Goal: Navigation & Orientation: Go to known website

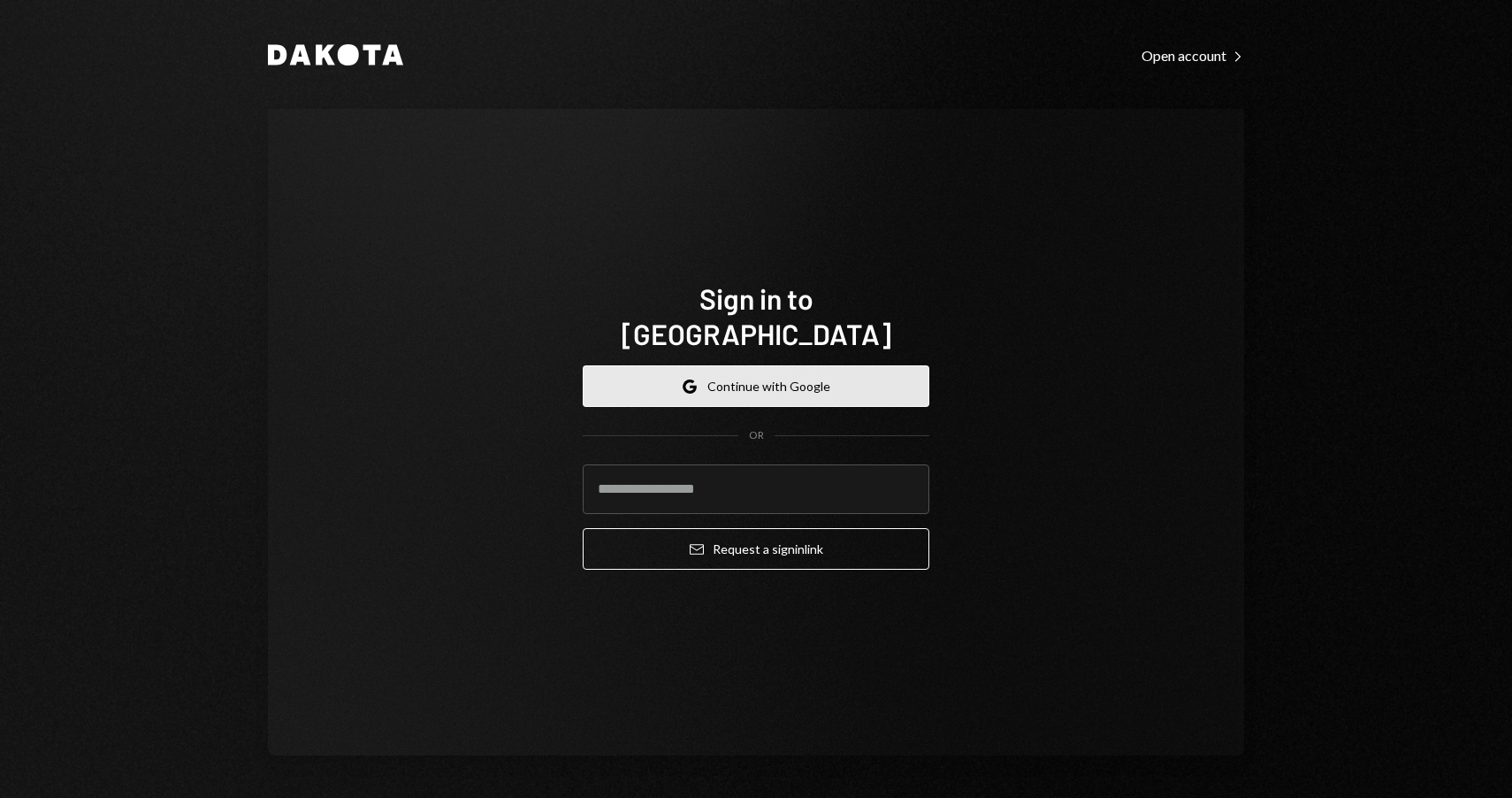
click at [778, 369] on button "Google Continue with Google" at bounding box center [755, 387] width 347 height 42
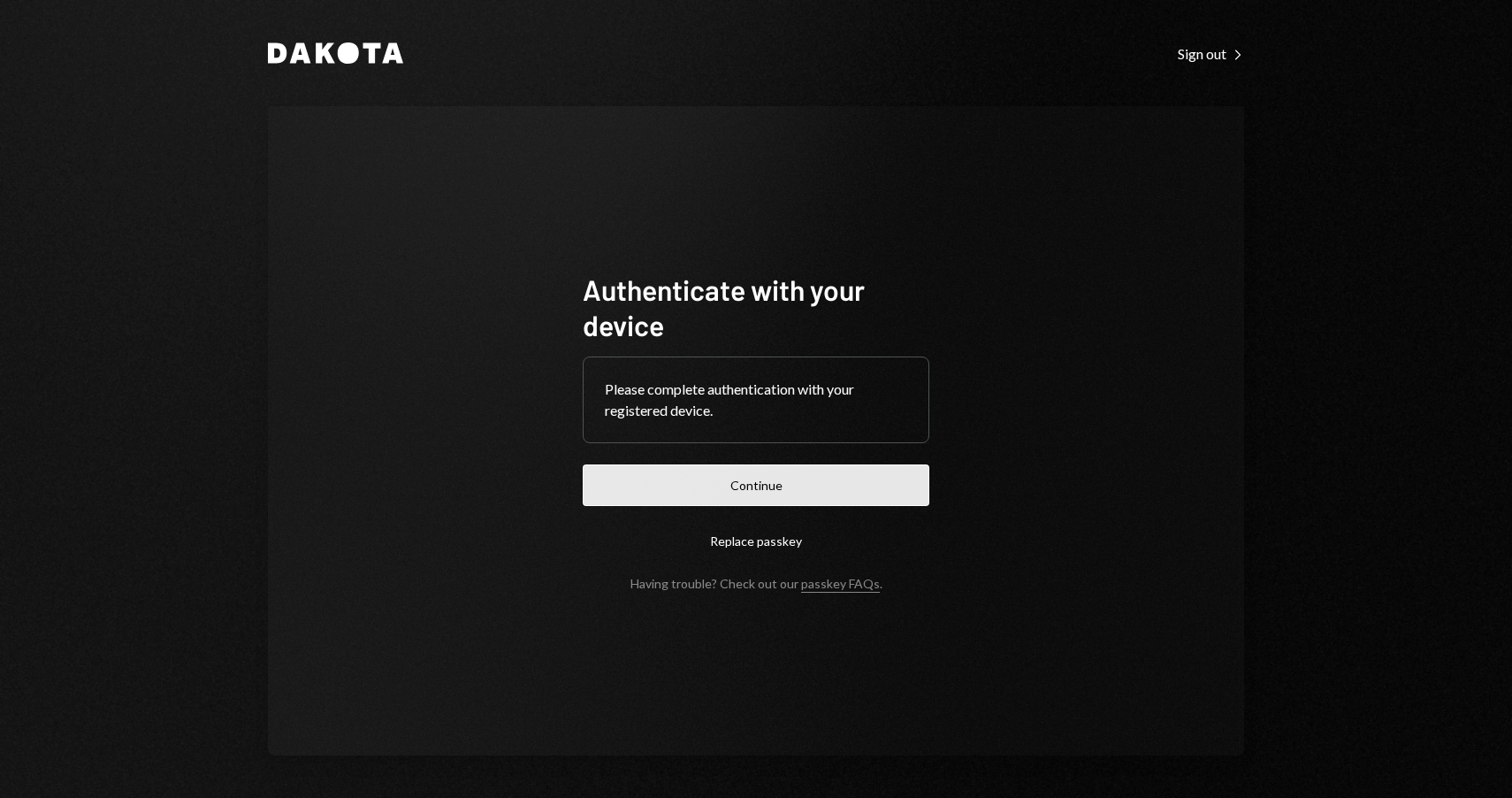
click at [767, 492] on button "Continue" at bounding box center [755, 485] width 347 height 42
